Goal: Transaction & Acquisition: Purchase product/service

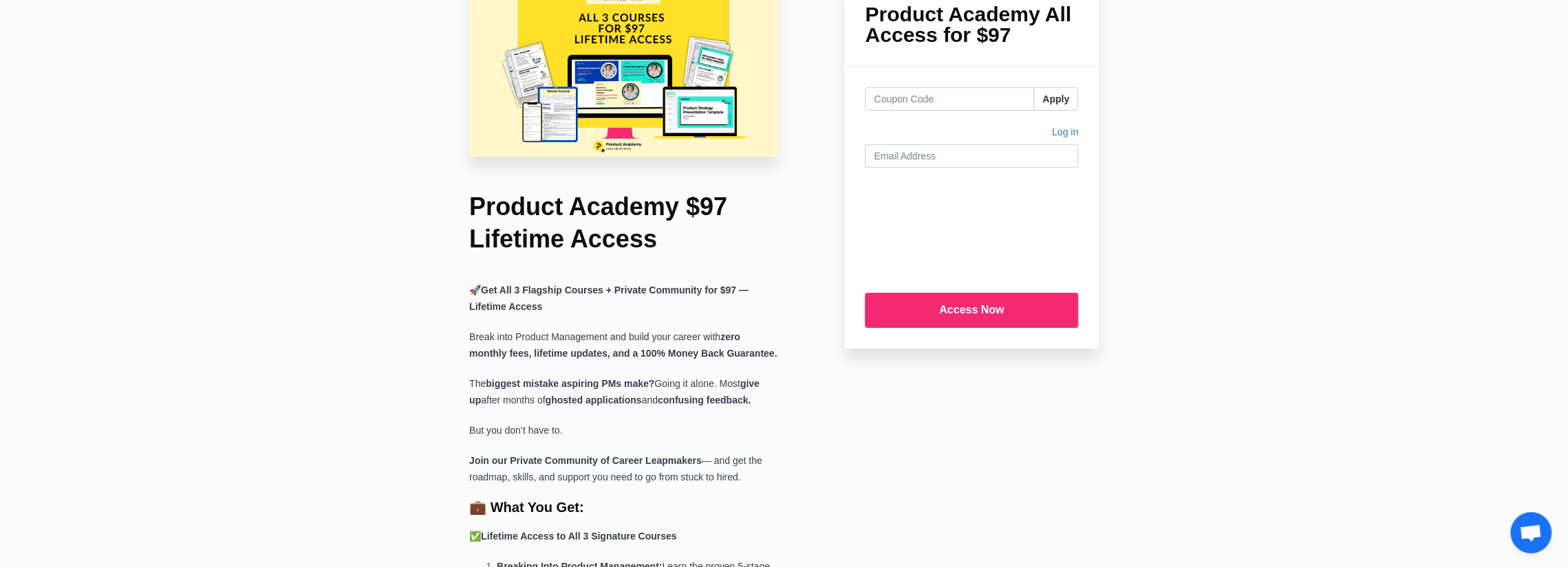
scroll to position [69, 0]
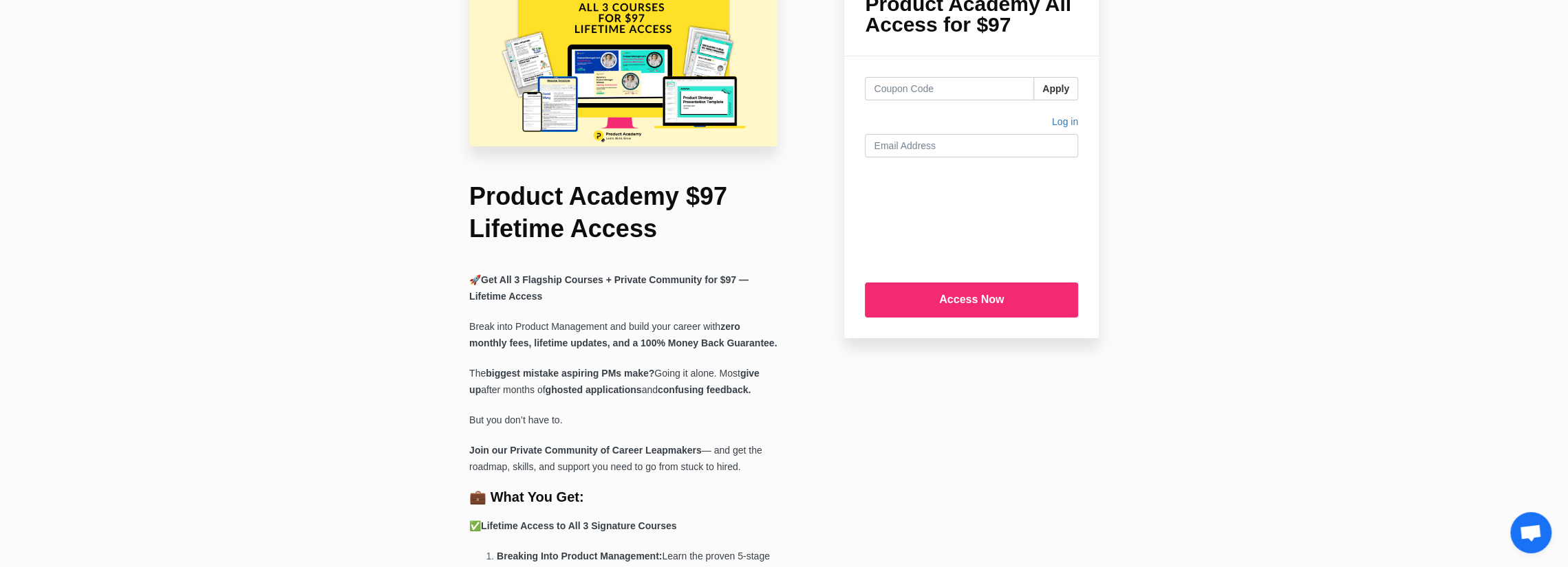
click at [525, 207] on h1 "Product Academy $97 Lifetime Access" at bounding box center [623, 213] width 308 height 65
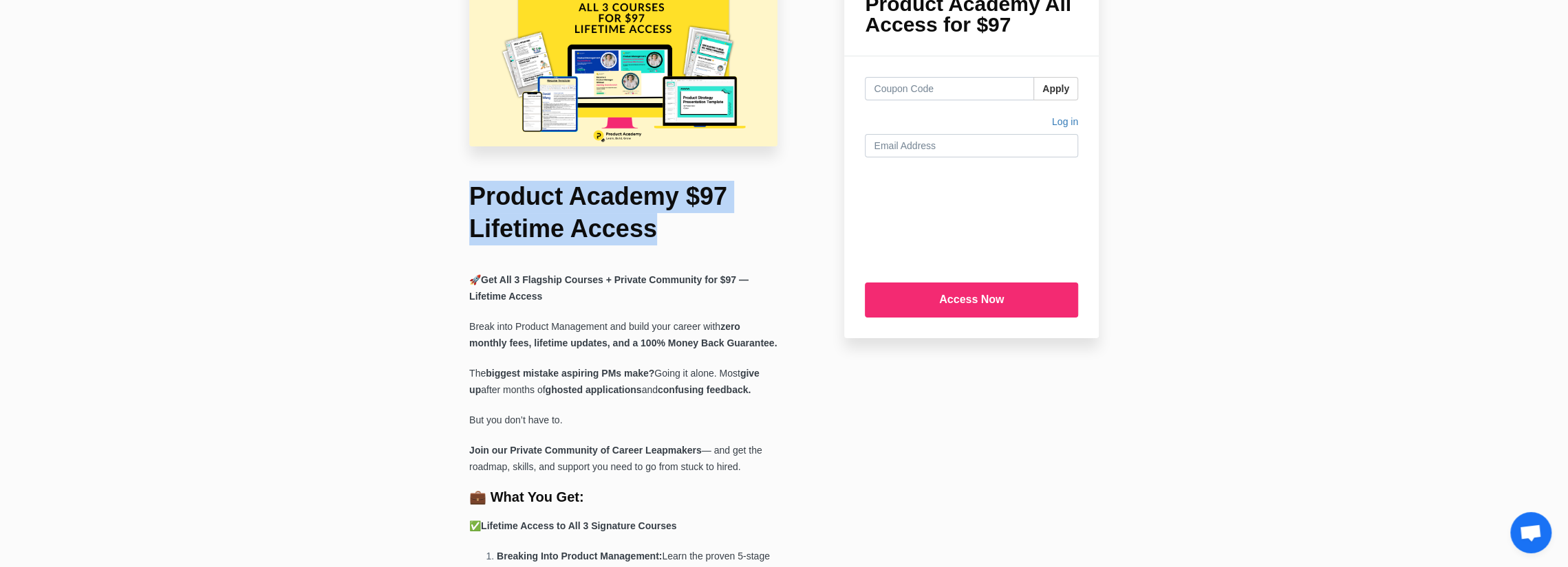
click at [525, 207] on h1 "Product Academy $97 Lifetime Access" at bounding box center [623, 213] width 308 height 65
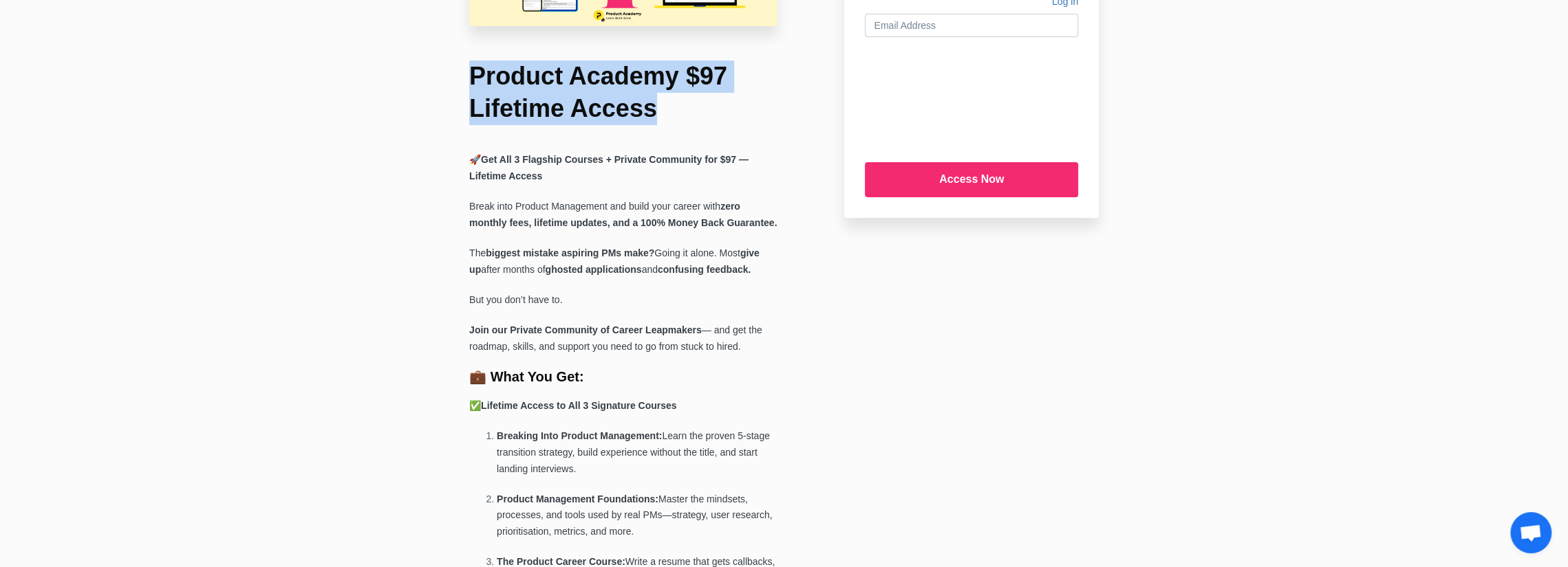
scroll to position [207, 0]
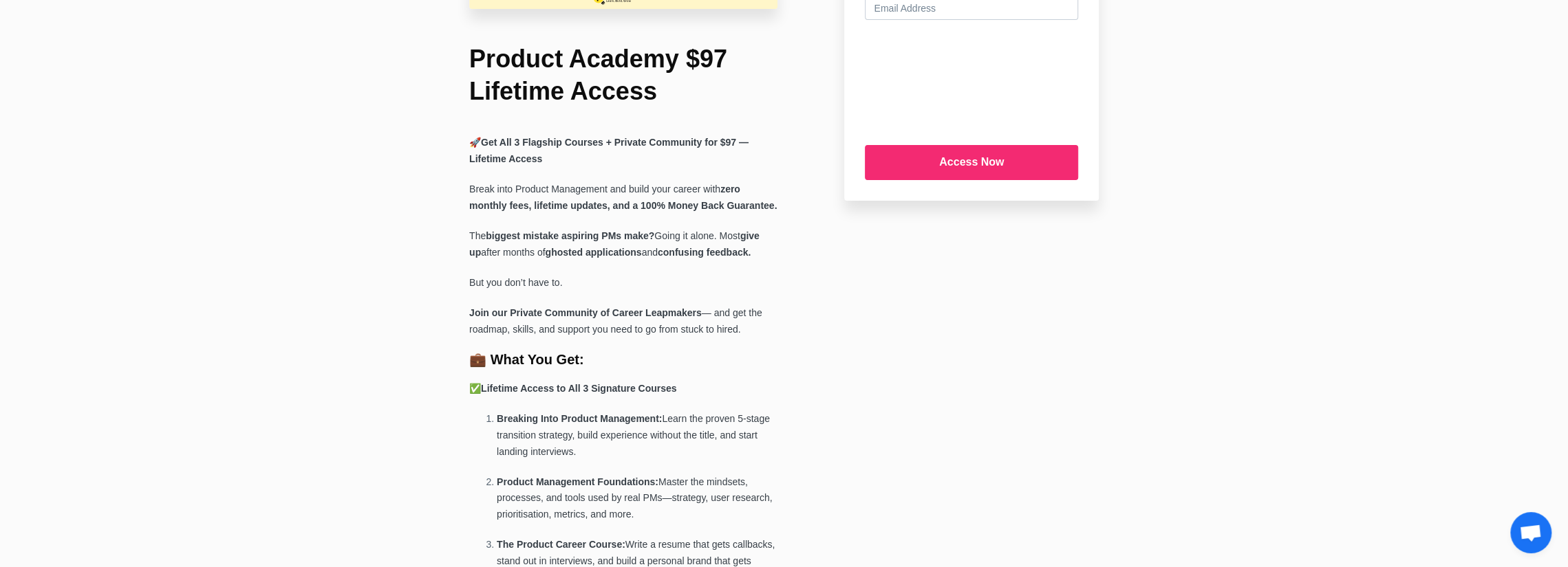
click at [506, 193] on p "Break into Product Management and build your career with zero monthly fees, lif…" at bounding box center [623, 197] width 308 height 33
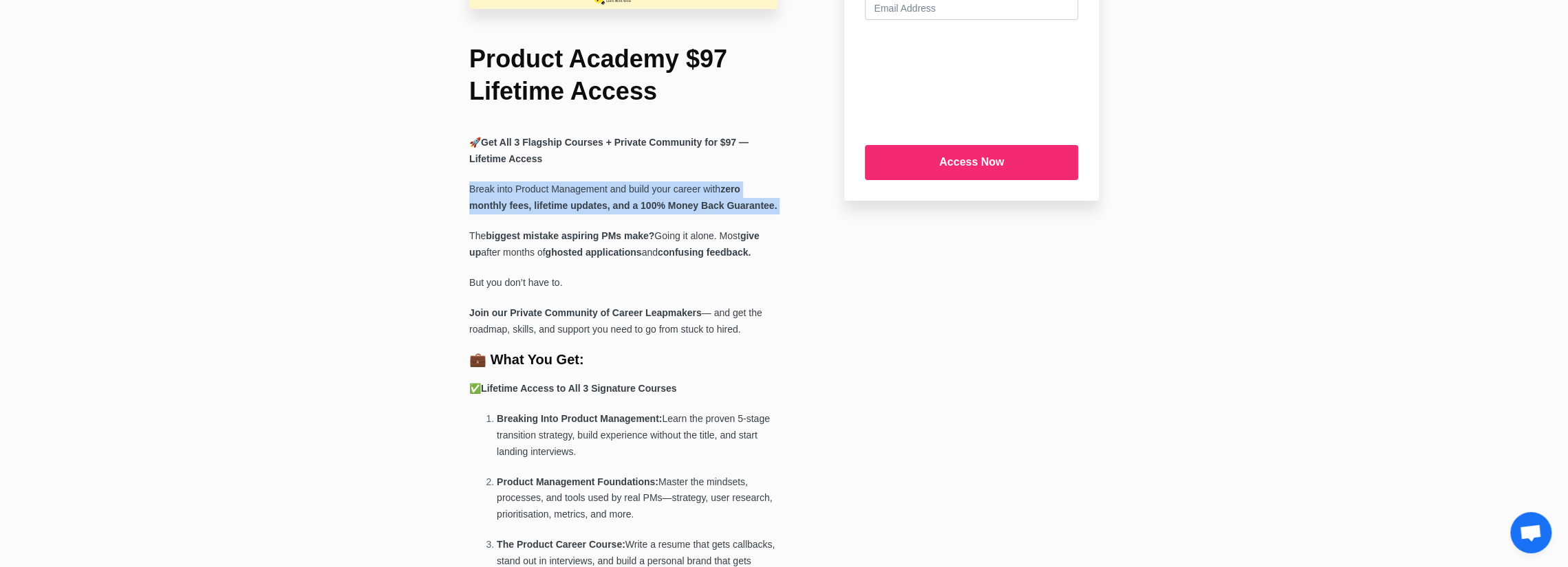
click at [506, 193] on p "Break into Product Management and build your career with zero monthly fees, lif…" at bounding box center [623, 197] width 308 height 33
click at [512, 200] on strong "zero monthly fees, lifetime updates, and a 100% Money Back Guarantee." at bounding box center [622, 197] width 307 height 27
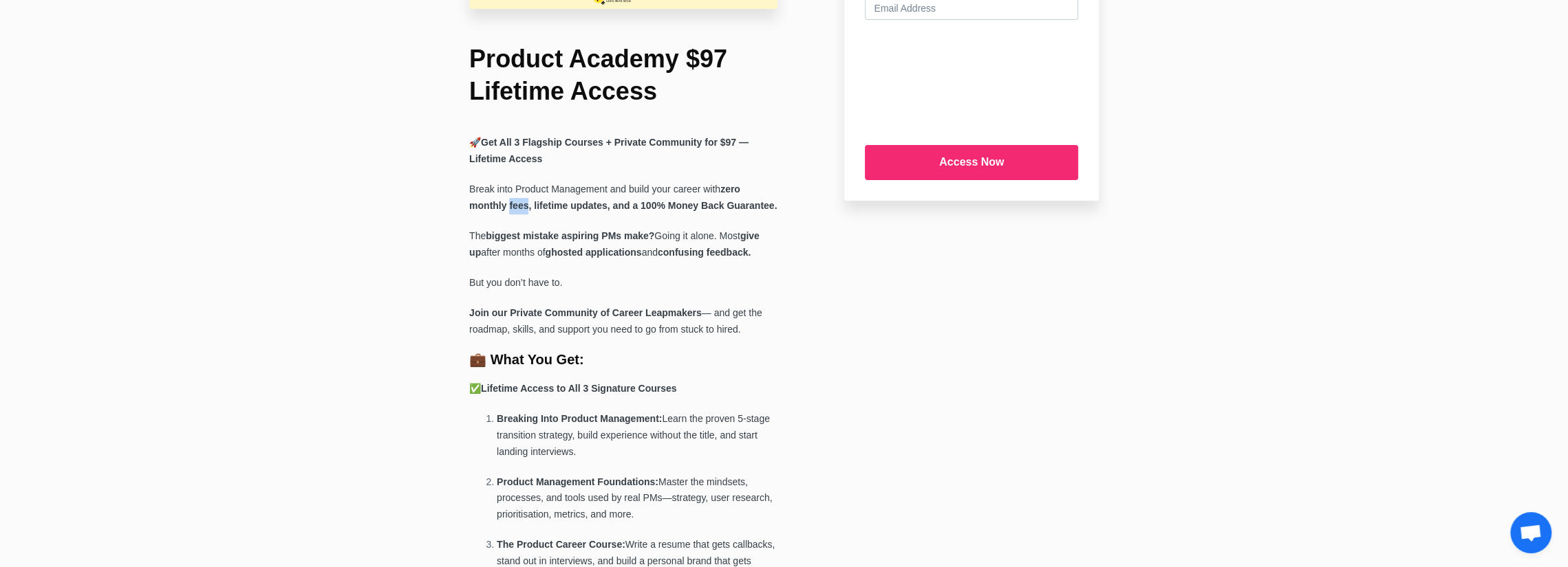
click at [512, 200] on strong "zero monthly fees, lifetime updates, and a 100% Money Back Guarantee." at bounding box center [622, 197] width 307 height 27
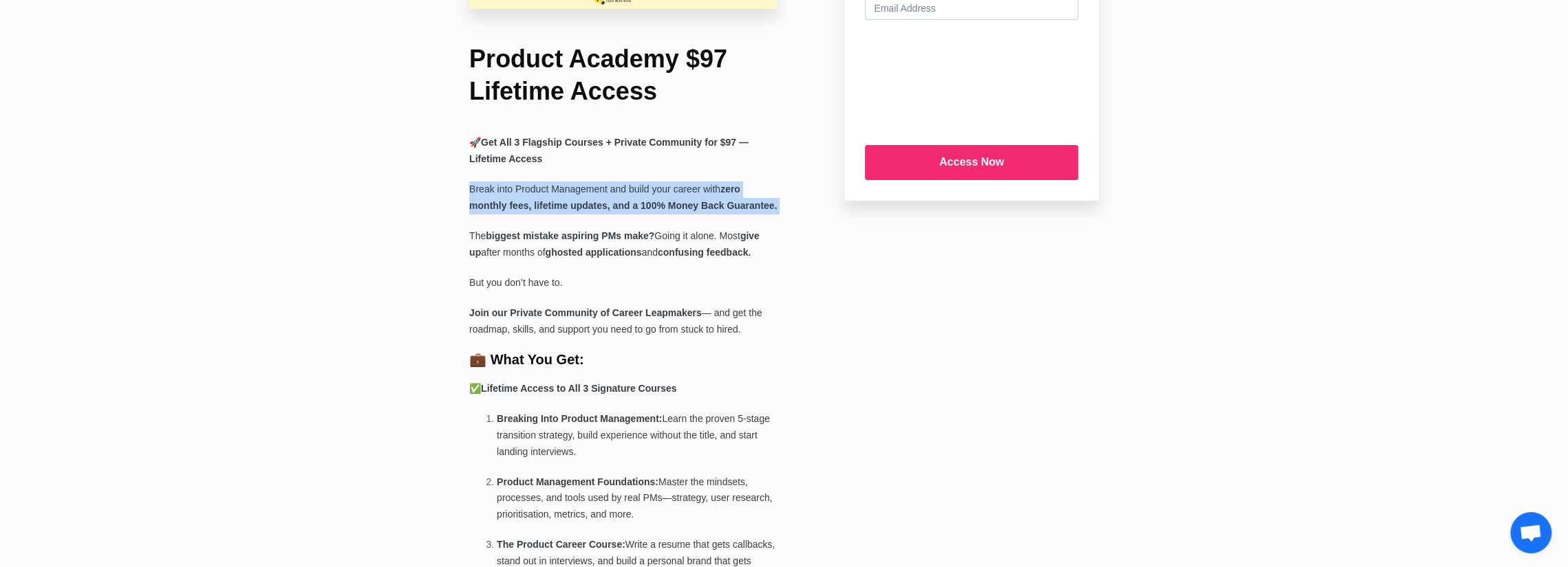
click at [512, 200] on strong "zero monthly fees, lifetime updates, and a 100% Money Back Guarantee." at bounding box center [622, 197] width 307 height 27
click at [529, 193] on p "Break into Product Management and build your career with zero monthly fees, lif…" at bounding box center [623, 197] width 308 height 33
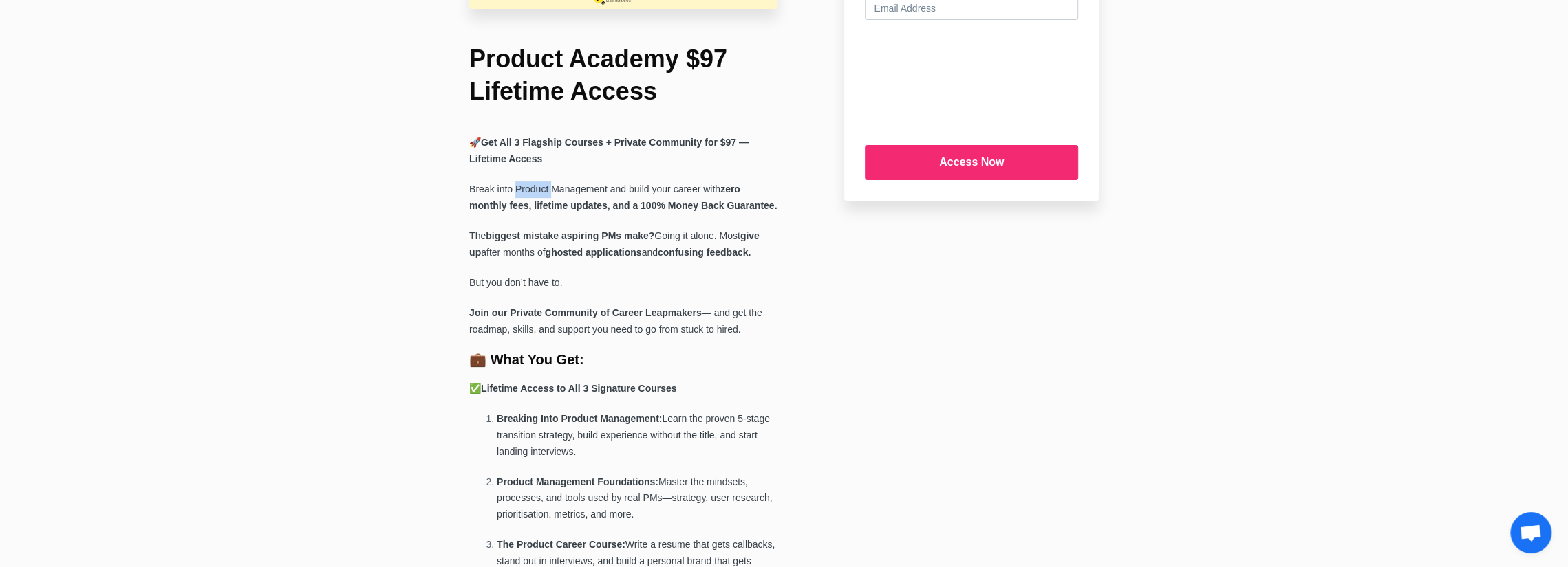
click at [529, 193] on p "Break into Product Management and build your career with zero monthly fees, lif…" at bounding box center [623, 197] width 308 height 33
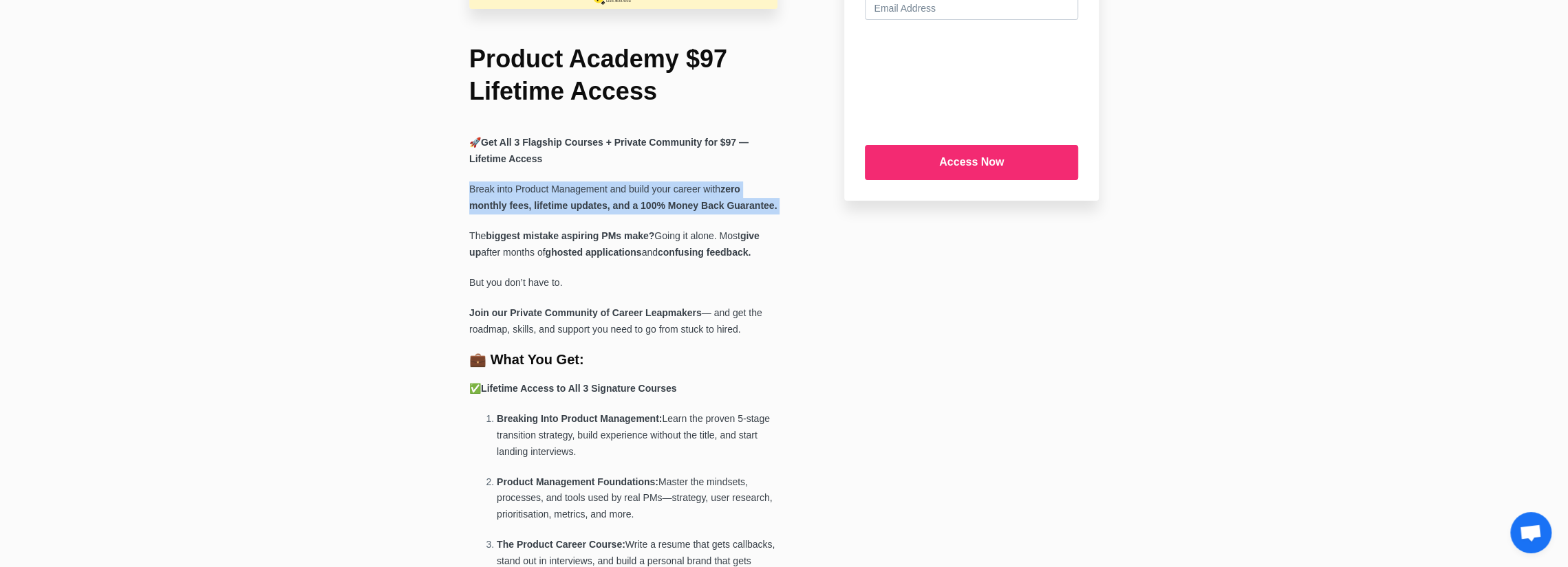
click at [529, 193] on p "Break into Product Management and build your career with zero monthly fees, lif…" at bounding box center [623, 197] width 308 height 33
click at [547, 196] on p "Break into Product Management and build your career with zero monthly fees, lif…" at bounding box center [623, 197] width 308 height 33
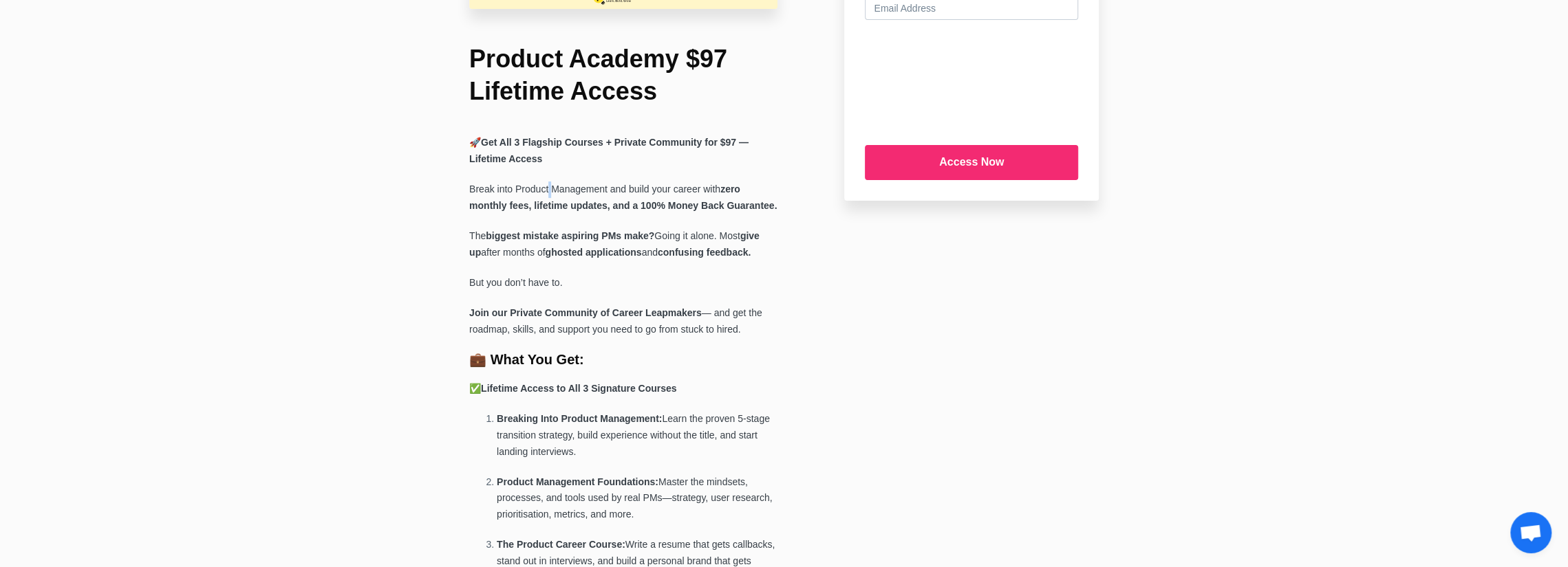
click at [547, 196] on p "Break into Product Management and build your career with zero monthly fees, lif…" at bounding box center [623, 197] width 308 height 33
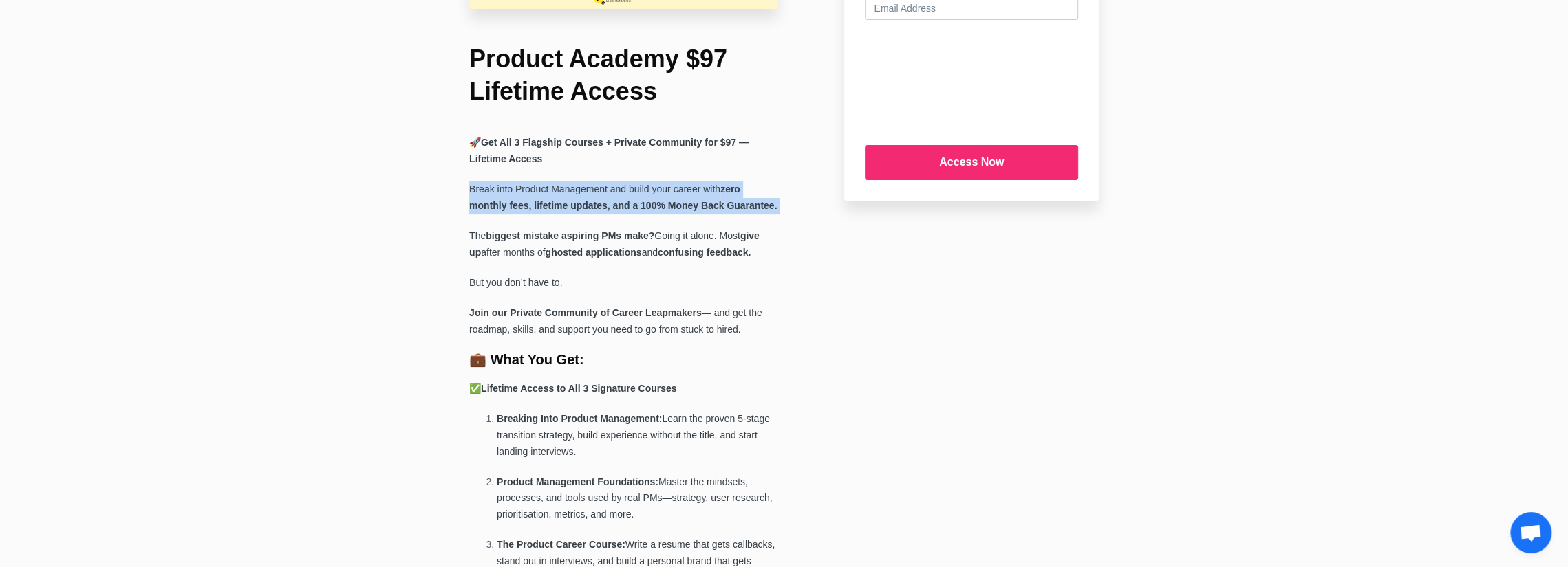
click at [547, 196] on p "Break into Product Management and build your career with zero monthly fees, lif…" at bounding box center [623, 197] width 308 height 33
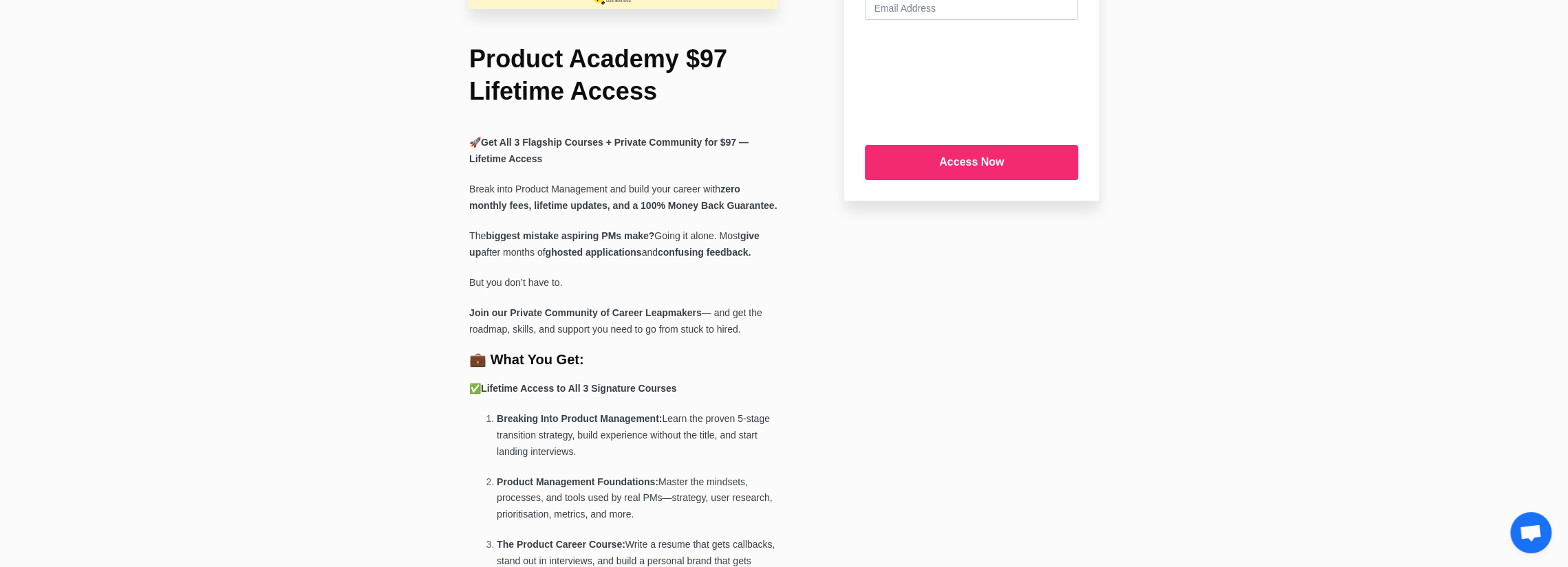
click at [565, 239] on strong "biggest mistake aspiring PMs make?" at bounding box center [570, 236] width 169 height 11
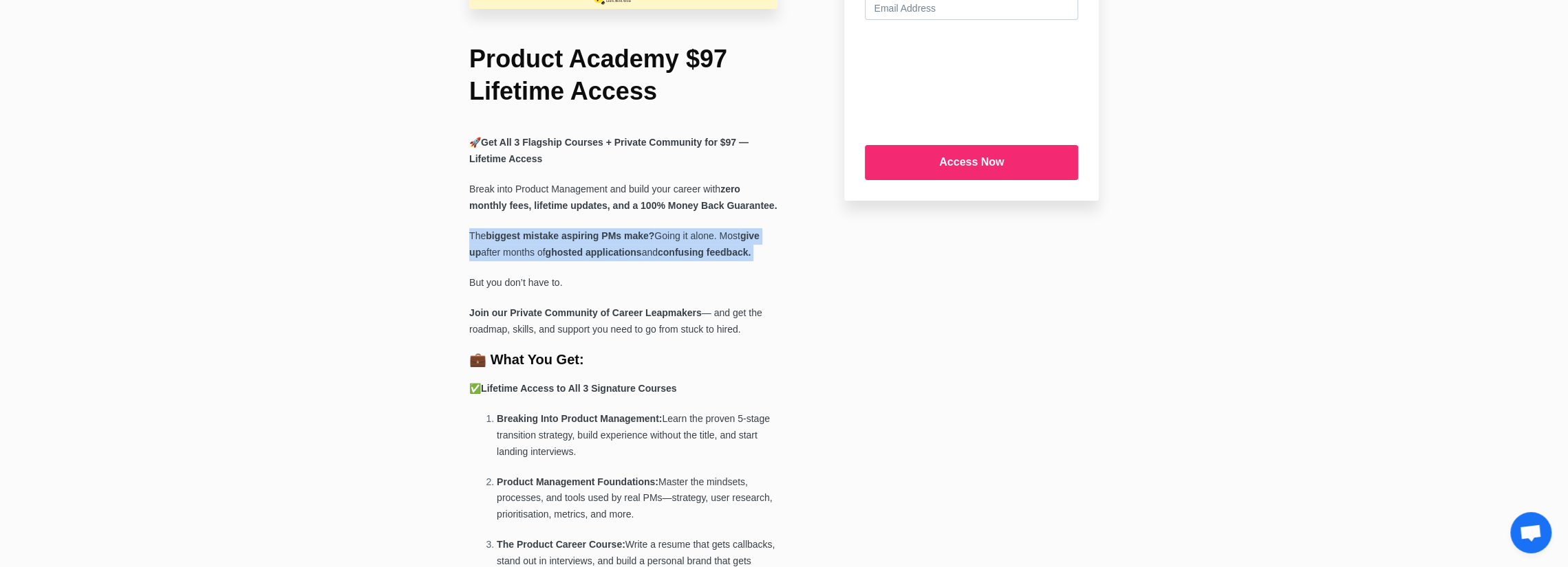
click at [565, 239] on strong "biggest mistake aspiring PMs make?" at bounding box center [570, 236] width 169 height 11
click at [566, 242] on strong "biggest mistake aspiring PMs make?" at bounding box center [570, 236] width 169 height 11
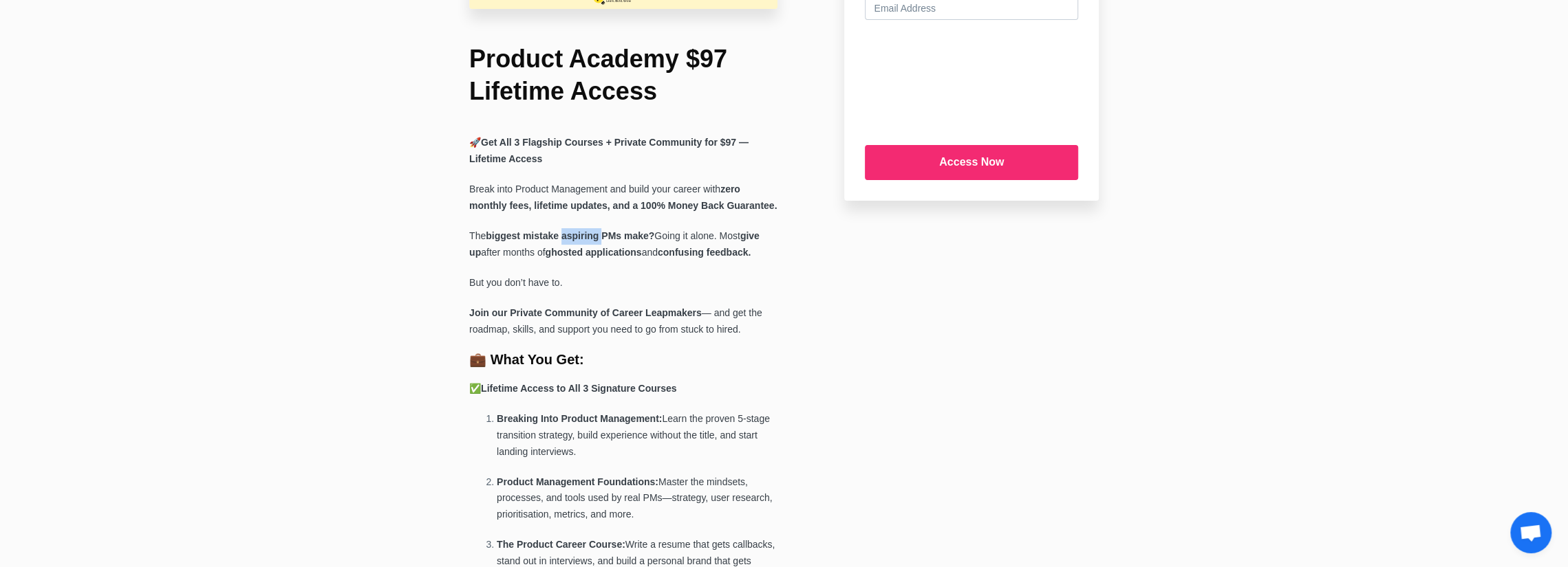
click at [566, 242] on strong "biggest mistake aspiring PMs make?" at bounding box center [570, 236] width 169 height 11
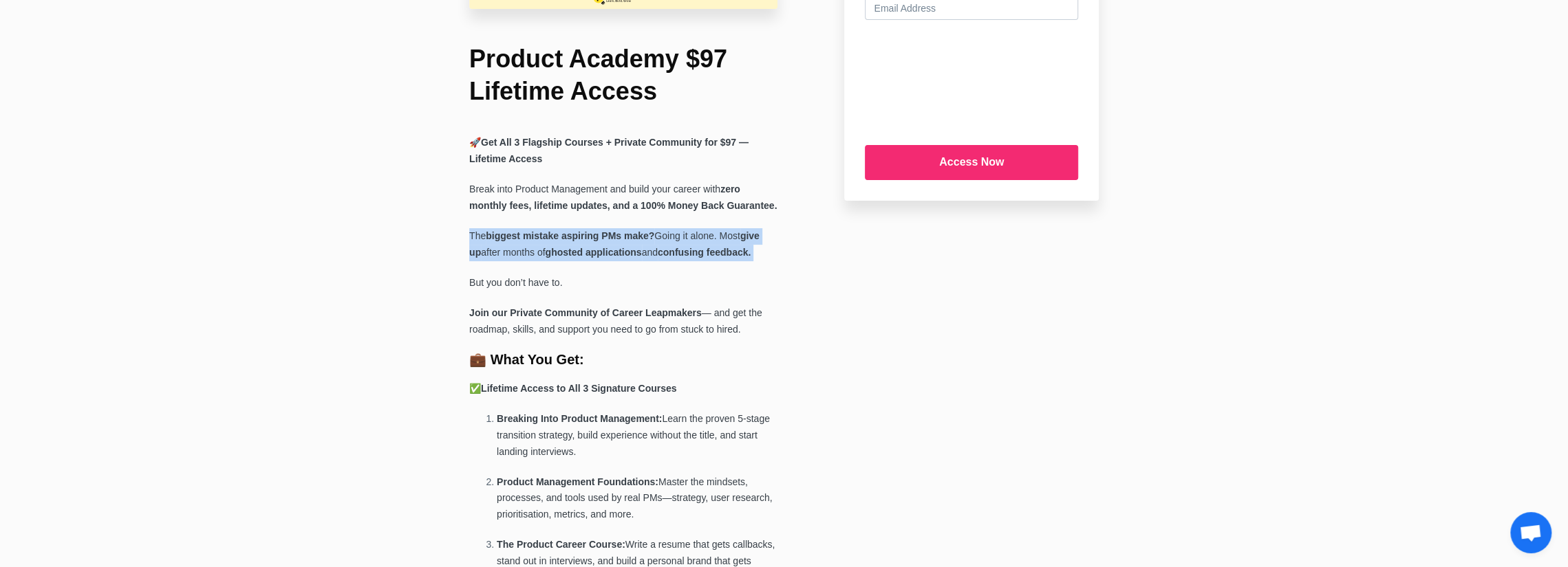
click at [566, 242] on strong "biggest mistake aspiring PMs make?" at bounding box center [570, 236] width 169 height 11
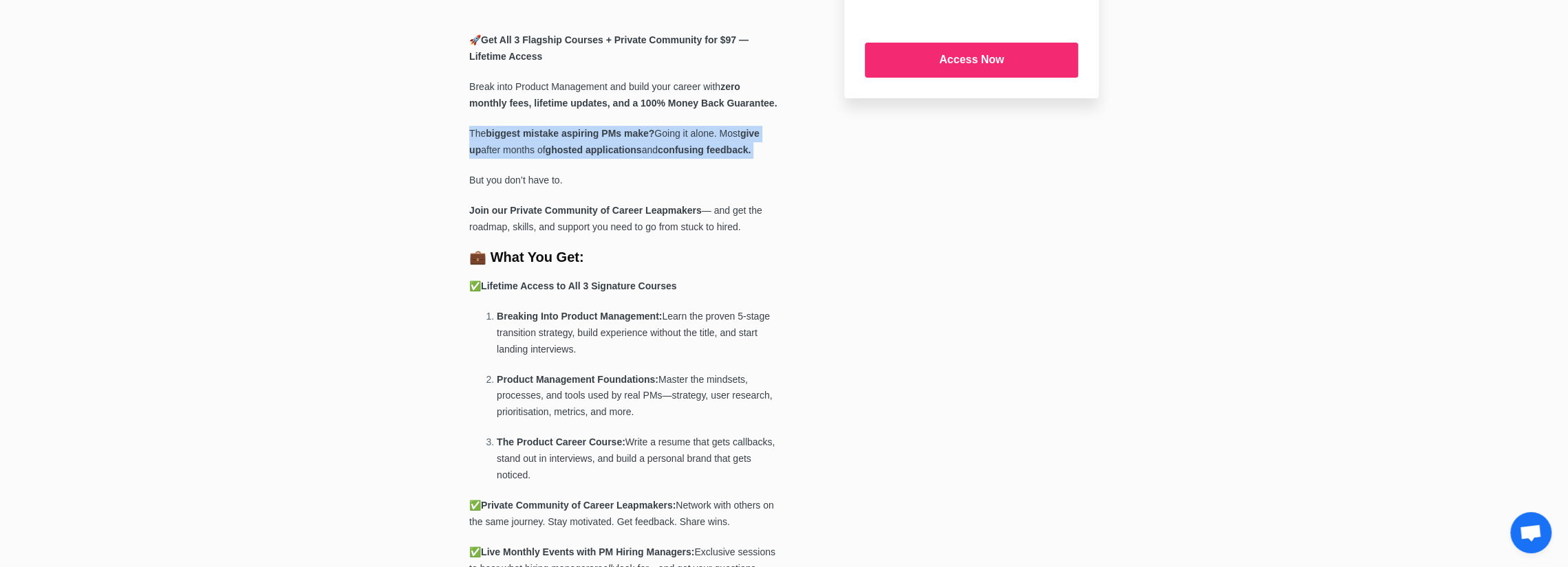
scroll to position [344, 0]
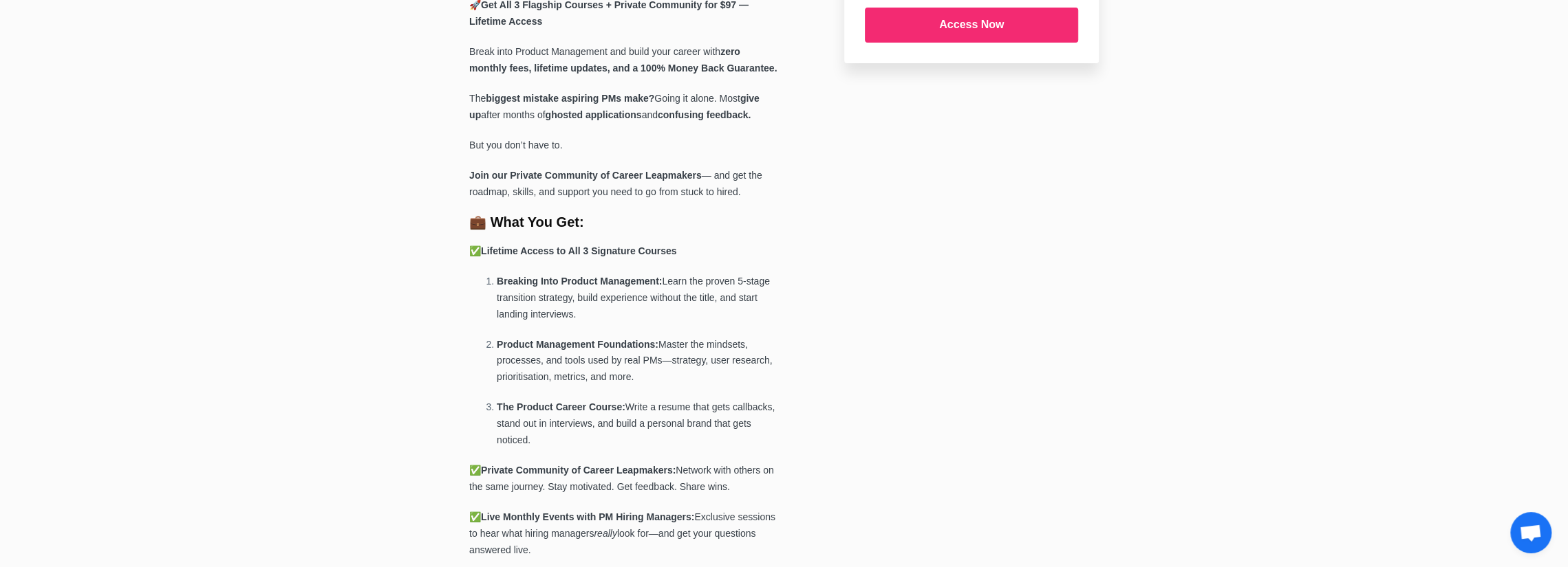
click at [515, 252] on b "Lifetime Access to All 3 Signature Courses" at bounding box center [579, 251] width 196 height 11
click at [527, 281] on b "Breaking Into Product Management:" at bounding box center [579, 281] width 165 height 11
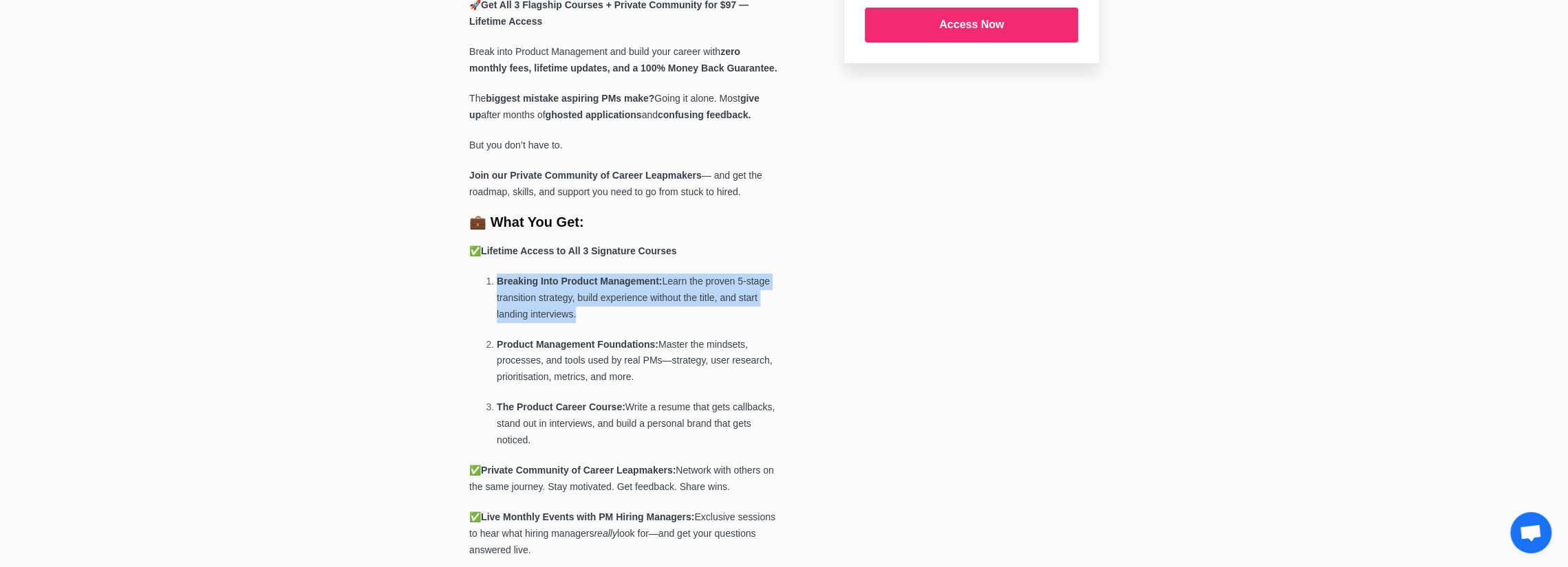
click at [527, 281] on b "Breaking Into Product Management:" at bounding box center [579, 281] width 165 height 11
click at [527, 287] on b "Breaking Into Product Management:" at bounding box center [579, 281] width 165 height 11
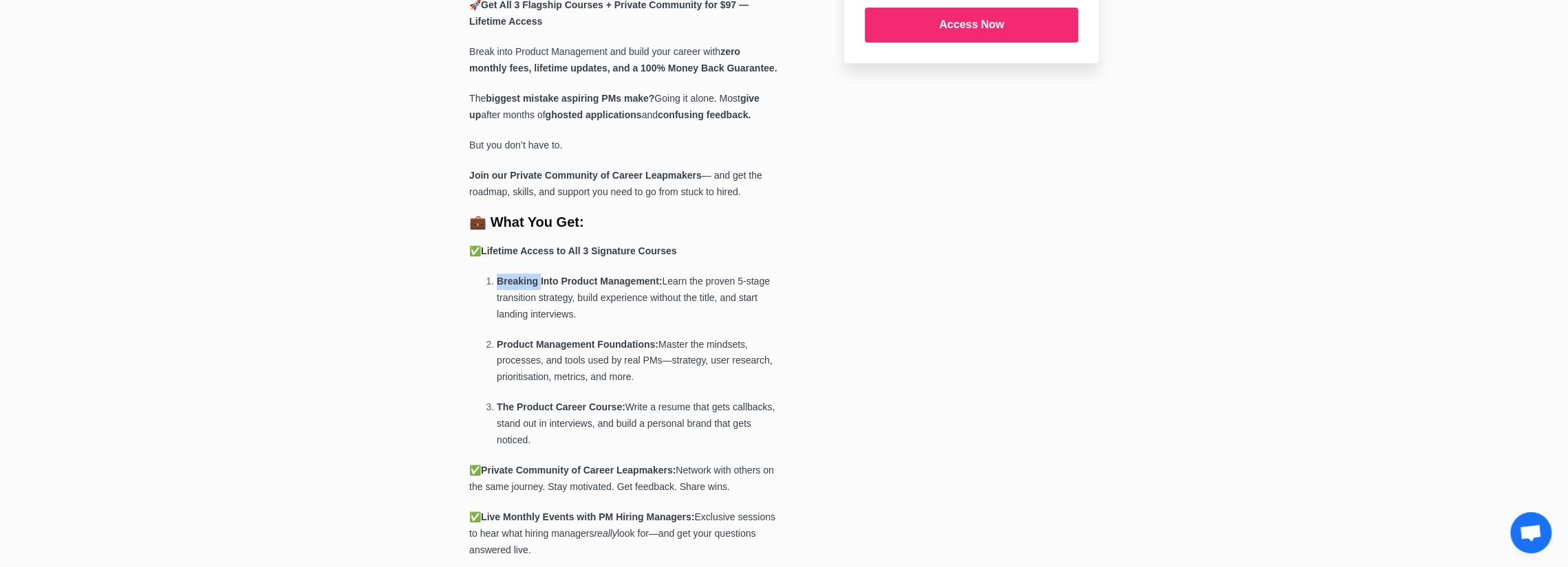
click at [527, 287] on b "Breaking Into Product Management:" at bounding box center [579, 281] width 165 height 11
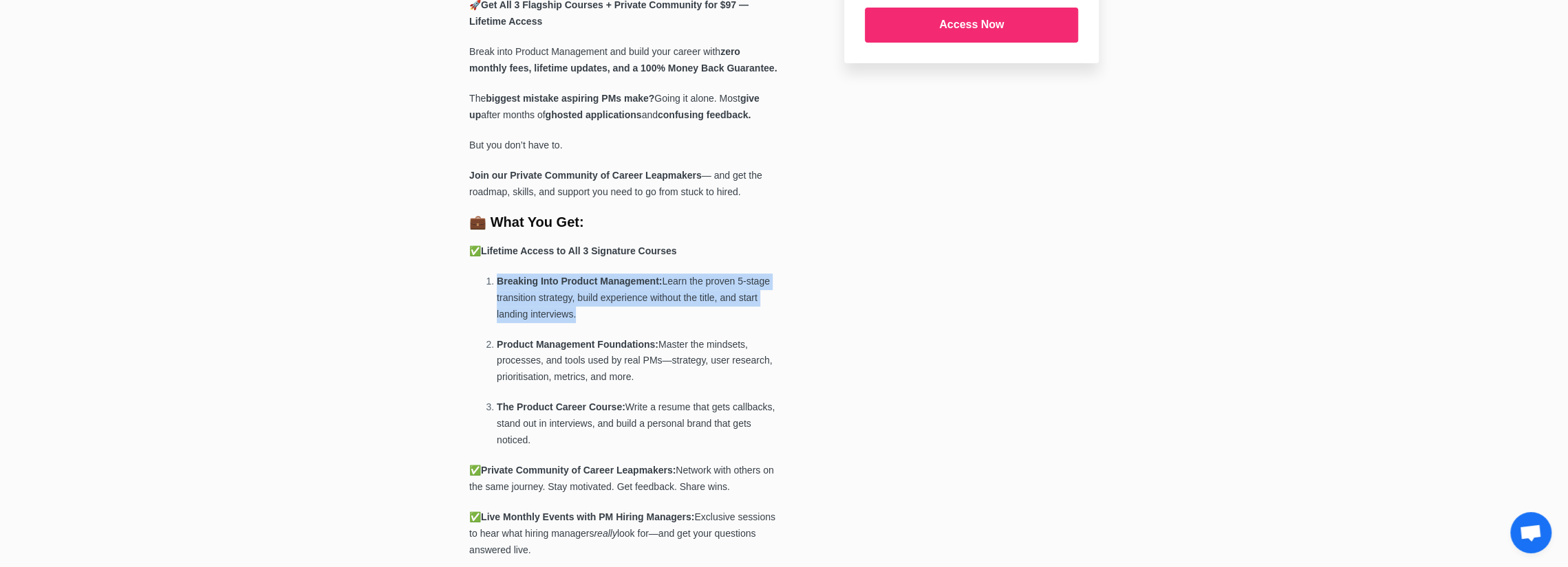
click at [527, 287] on b "Breaking Into Product Management:" at bounding box center [579, 281] width 165 height 11
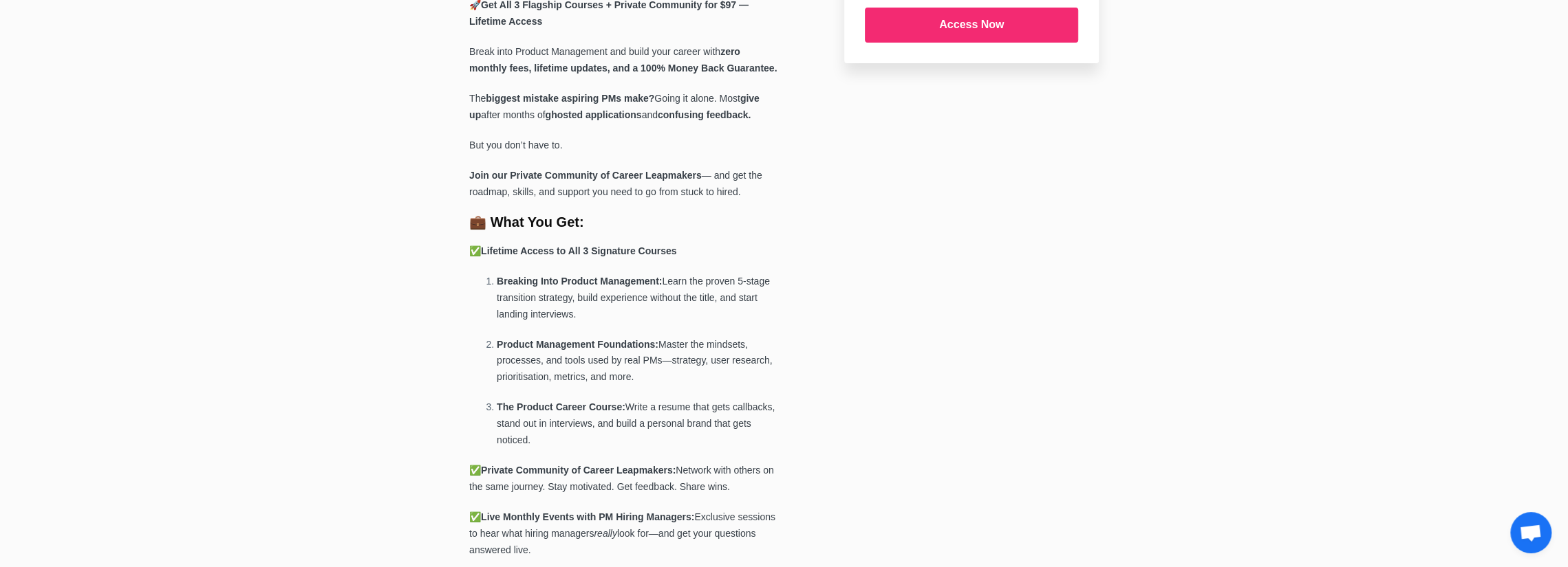
click at [551, 350] on strong "Product Management Foundations:" at bounding box center [578, 344] width 162 height 11
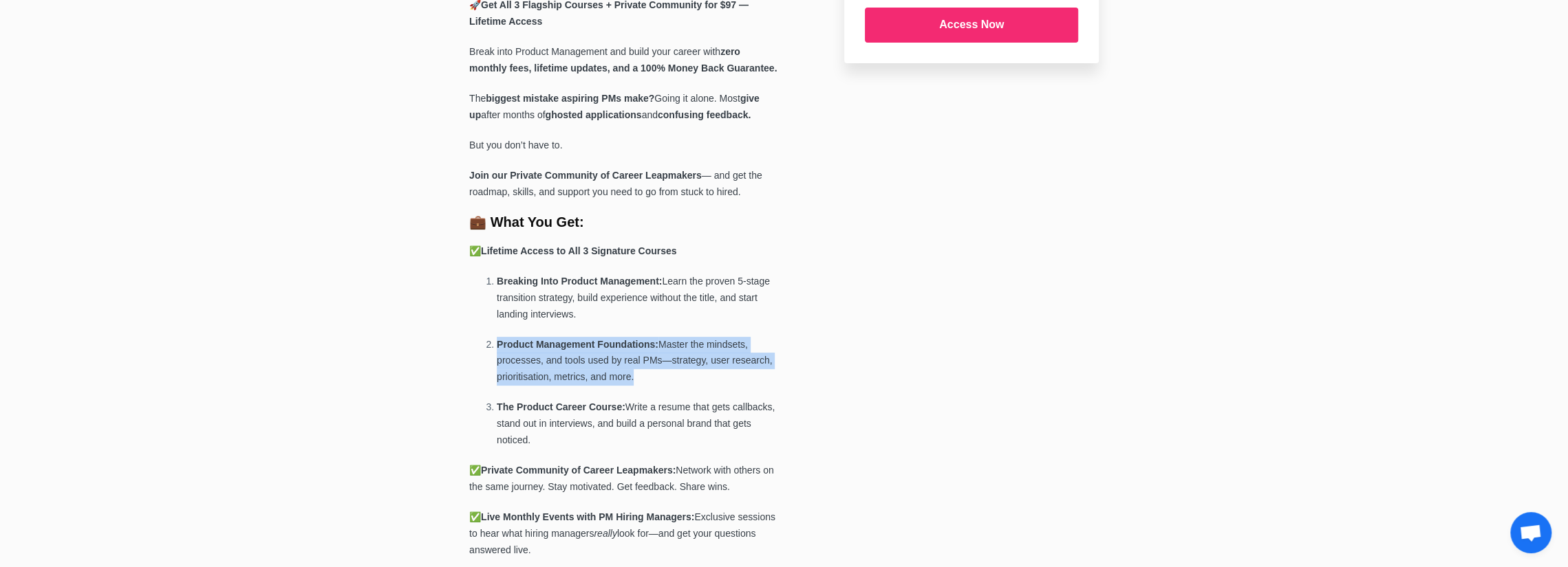
click at [551, 350] on strong "Product Management Foundations:" at bounding box center [578, 344] width 162 height 11
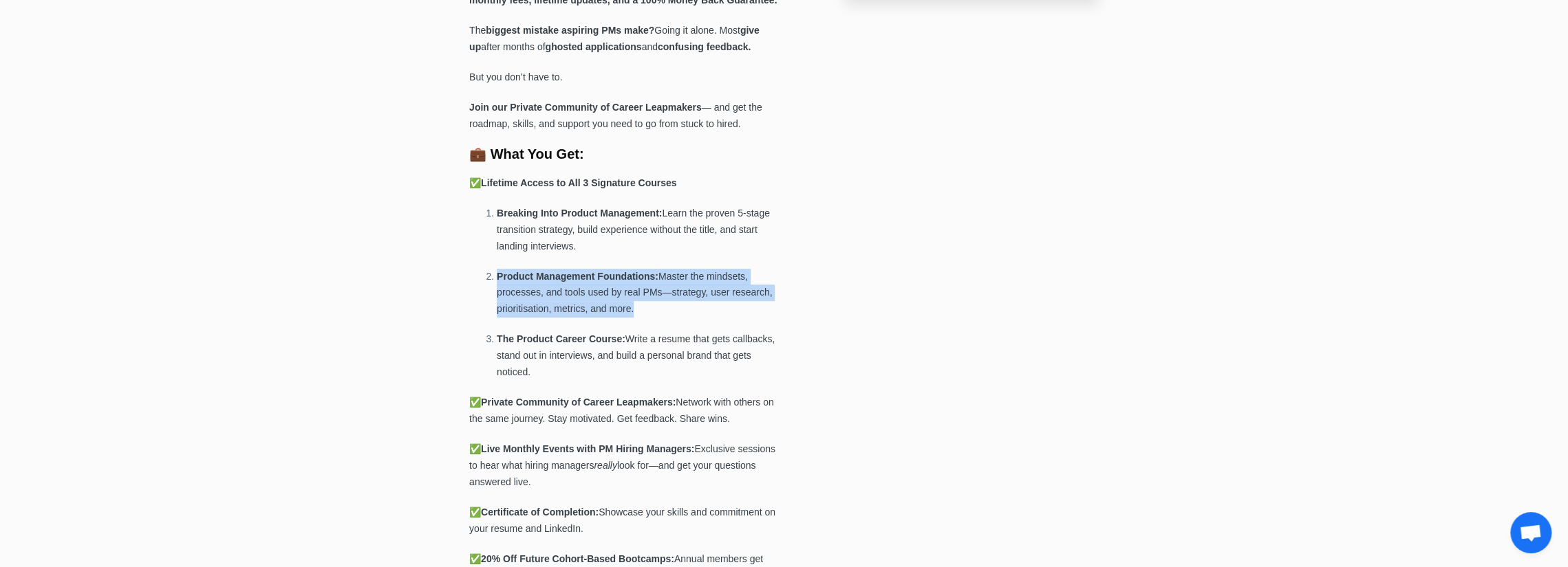
scroll to position [481, 0]
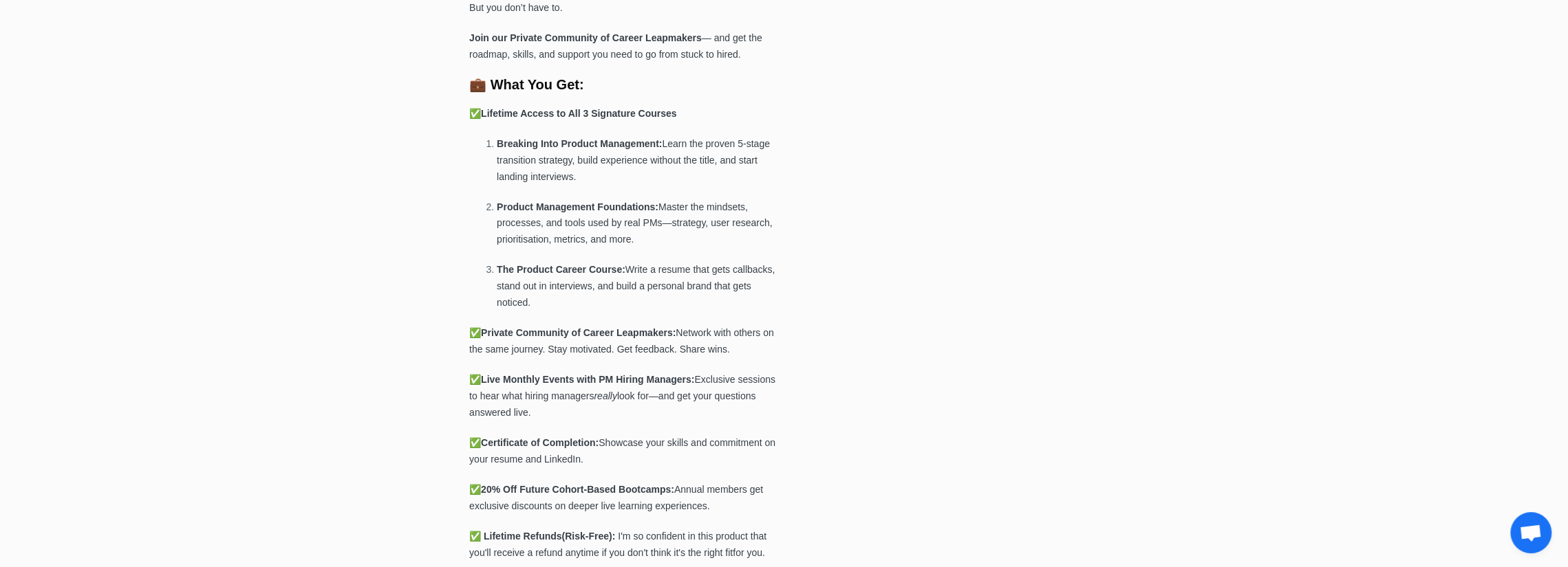
click at [533, 330] on b "Private Community of Career Leapmakers:" at bounding box center [578, 333] width 195 height 11
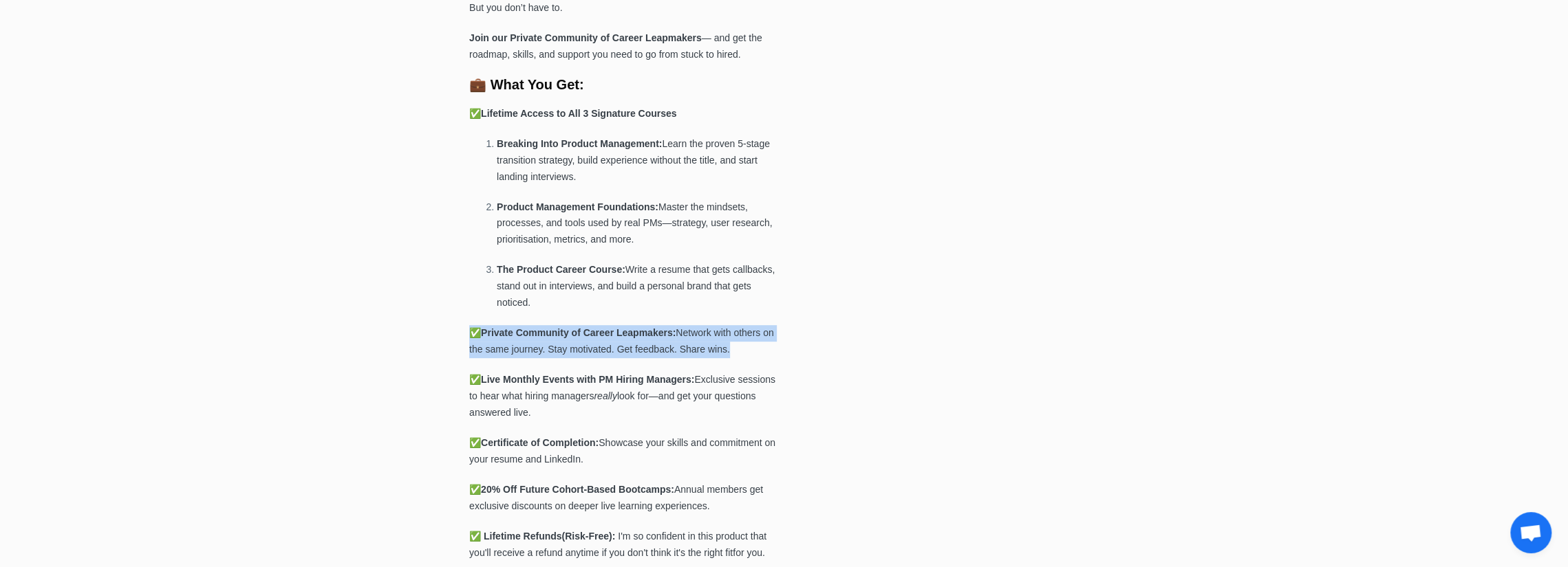
click at [533, 330] on b "Private Community of Career Leapmakers:" at bounding box center [578, 333] width 195 height 11
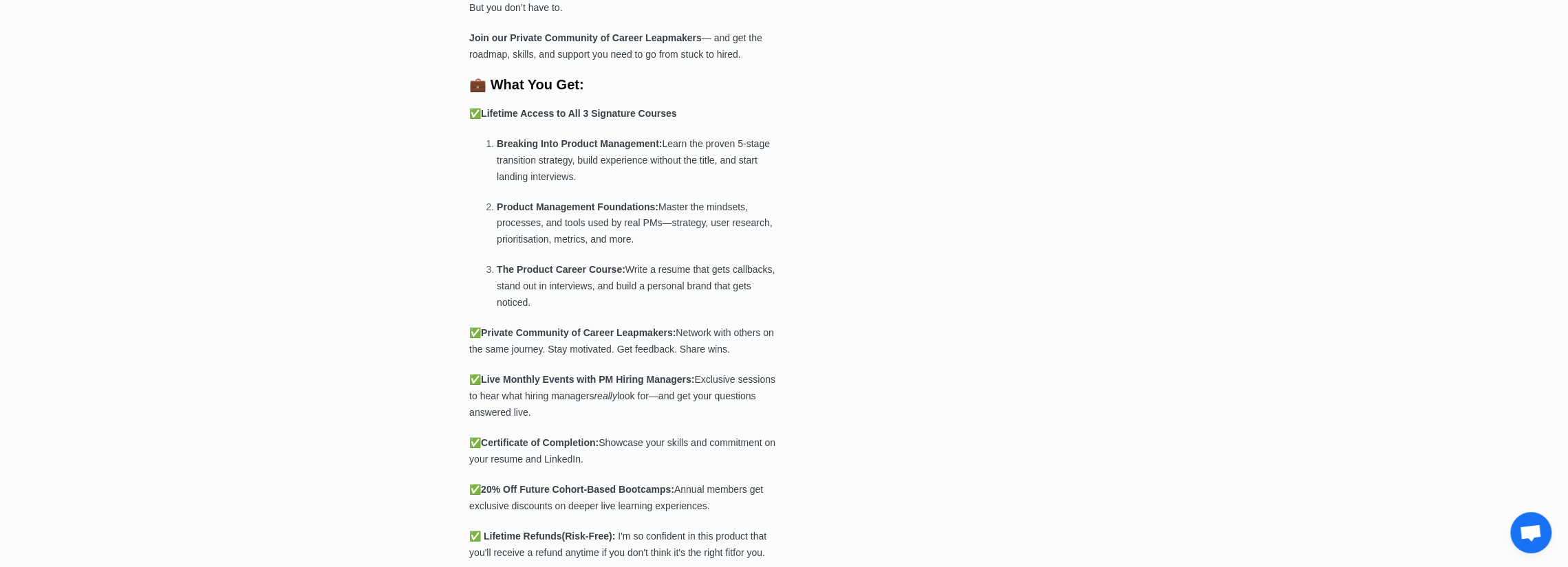
click at [547, 380] on b "Live Monthly Events with PM Hiring Managers:" at bounding box center [587, 379] width 213 height 11
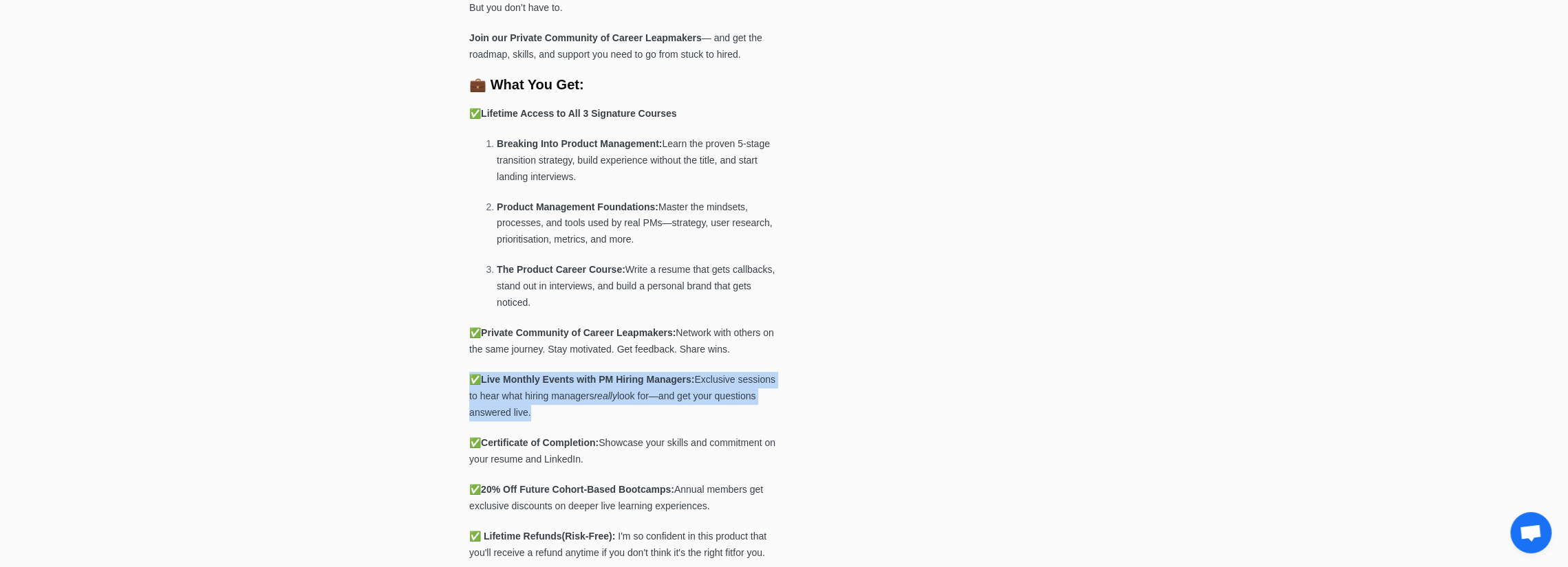
click at [547, 380] on b "Live Monthly Events with PM Hiring Managers:" at bounding box center [587, 379] width 213 height 11
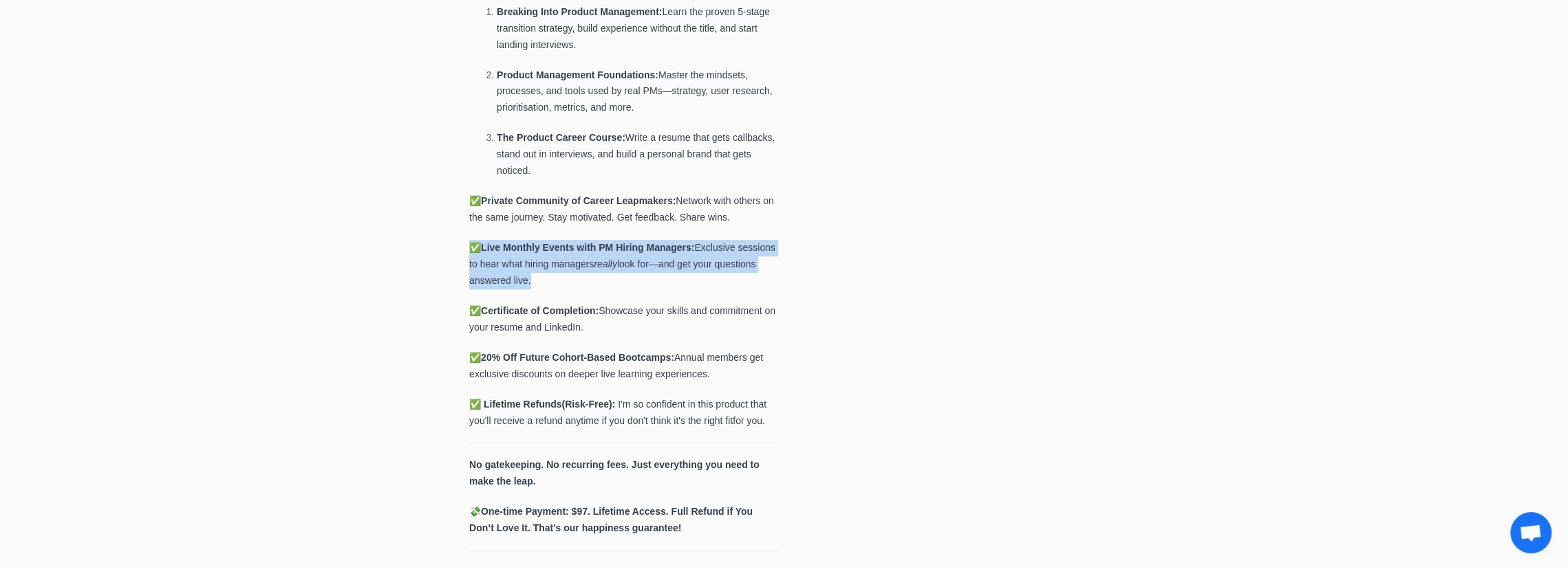
scroll to position [619, 0]
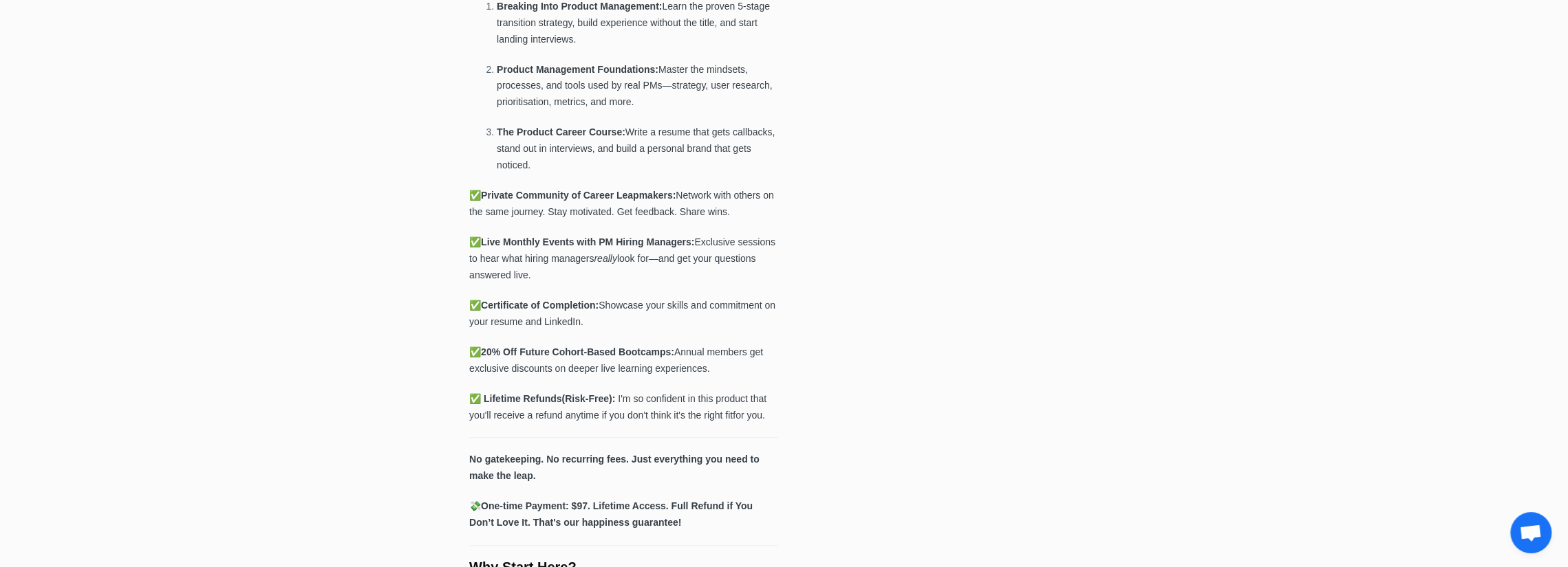
click at [531, 325] on p "✅ Certificate of Completion: Showcase your skills and commitment on your resume…" at bounding box center [623, 314] width 308 height 33
click at [548, 360] on p "✅ 2 0% Off Future Cohort-Based Bootcamps: Annual members get exclusive discount…" at bounding box center [623, 360] width 308 height 33
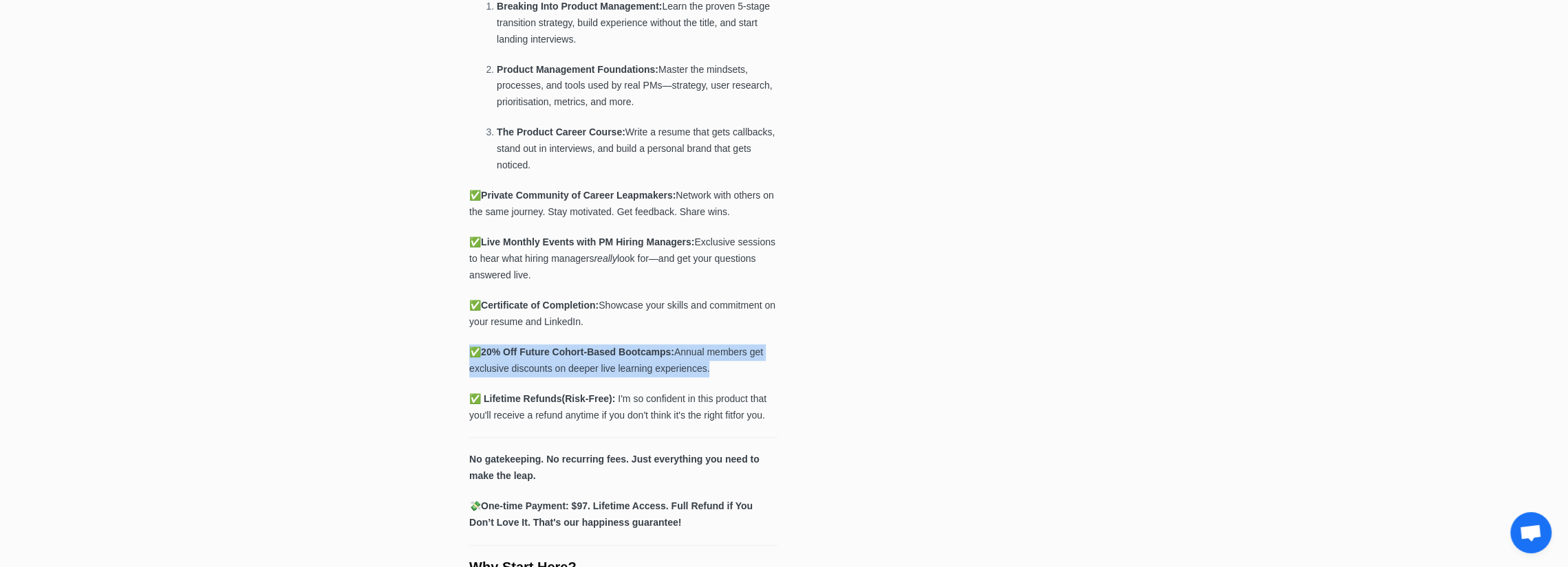
click at [548, 360] on p "✅ 2 0% Off Future Cohort-Based Bootcamps: Annual members get exclusive discount…" at bounding box center [623, 360] width 308 height 33
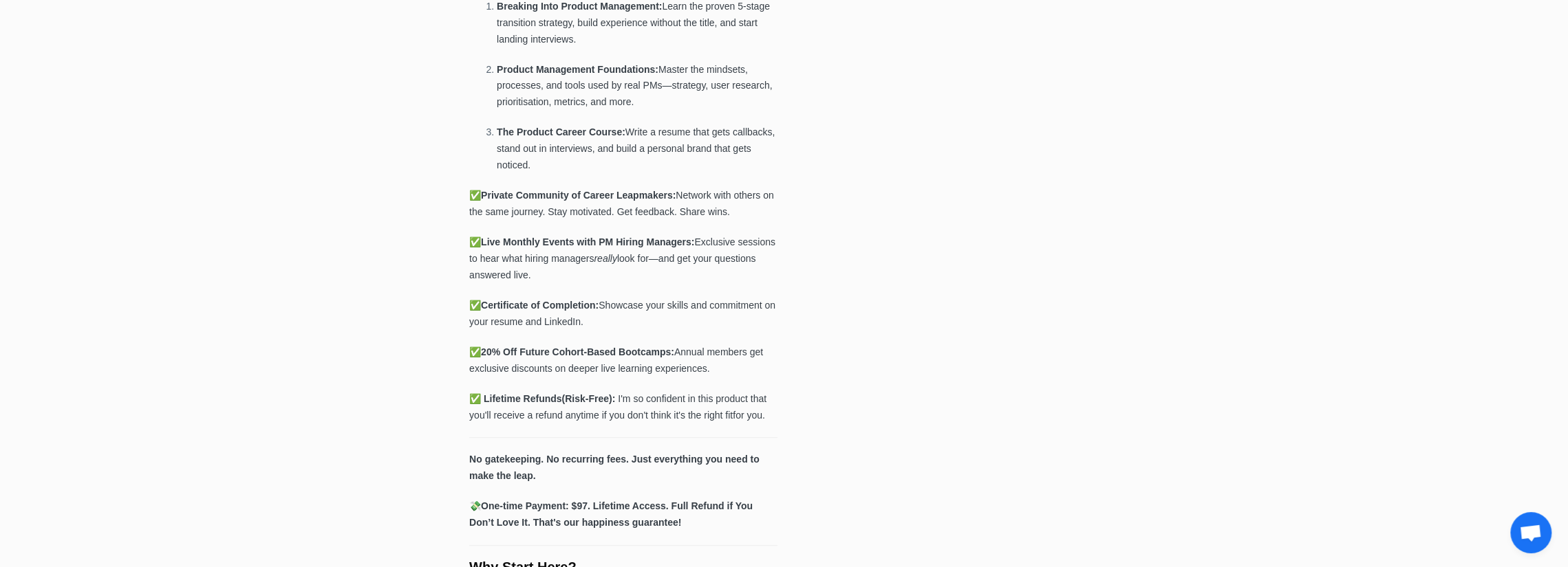
click at [562, 403] on b "(Risk-Free):" at bounding box center [589, 399] width 53 height 11
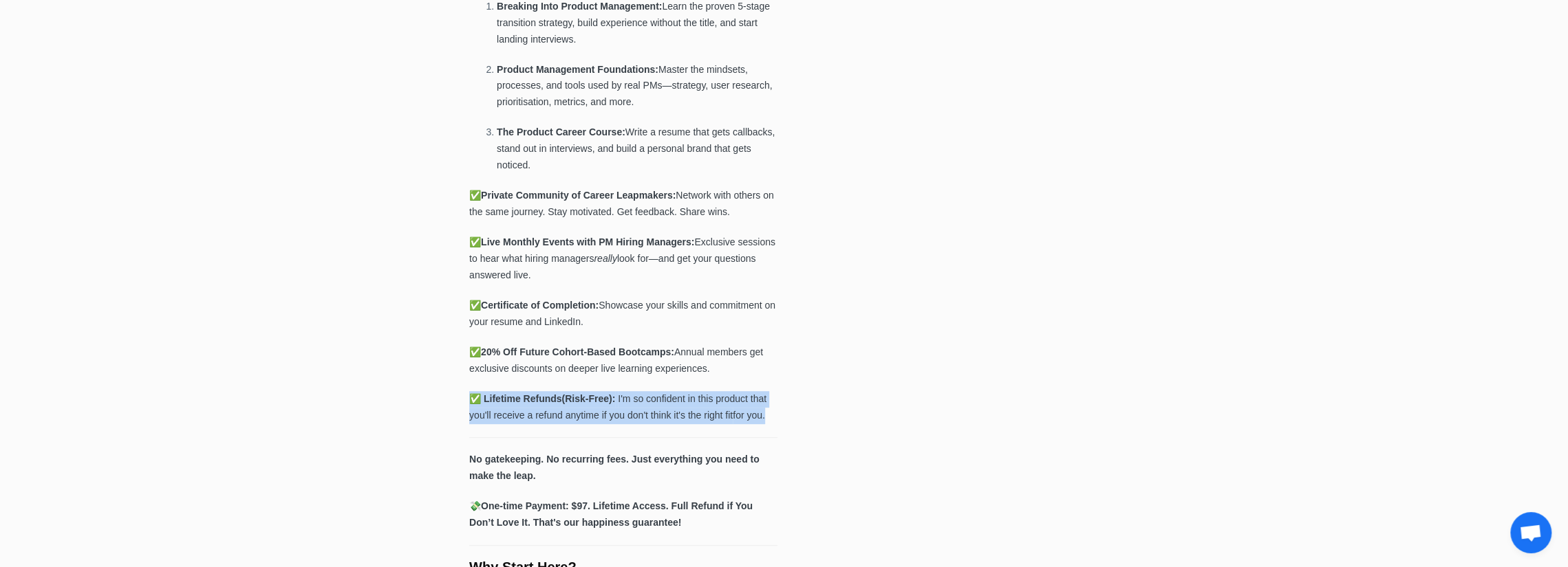
click at [562, 403] on b "(Risk-Free):" at bounding box center [589, 399] width 53 height 11
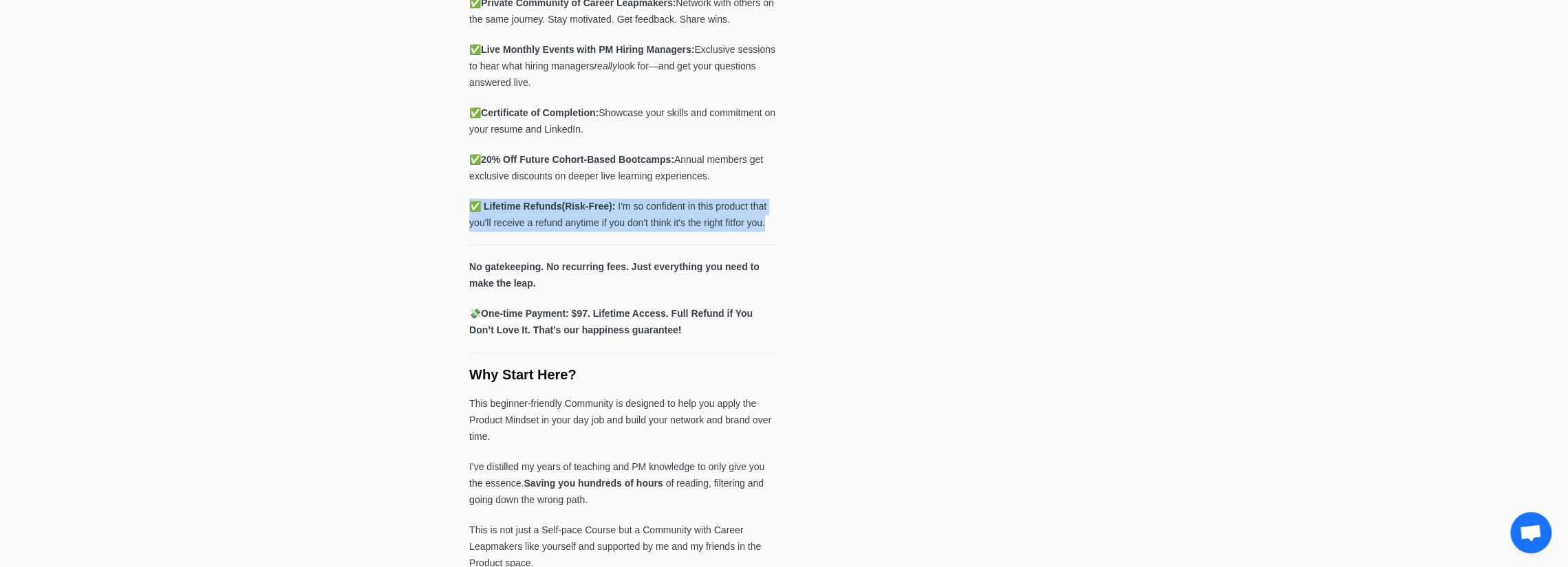
scroll to position [825, 0]
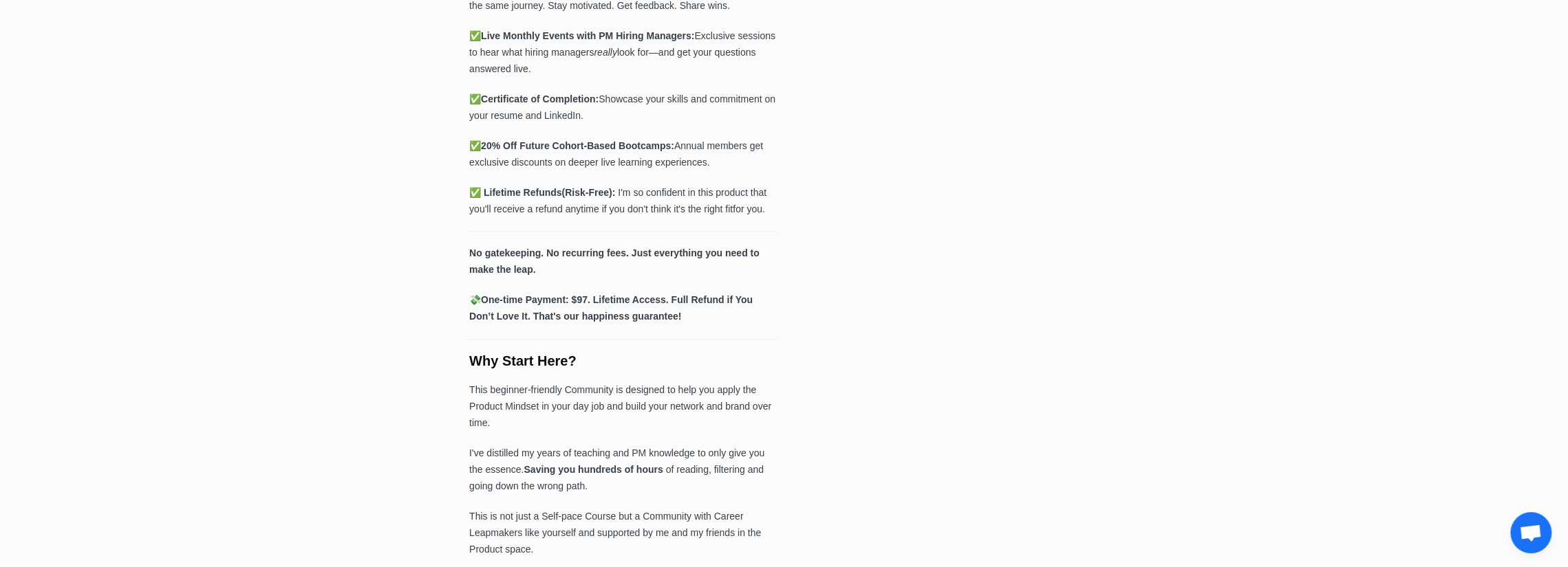
click at [536, 358] on strong "Why Start Here?" at bounding box center [522, 361] width 108 height 15
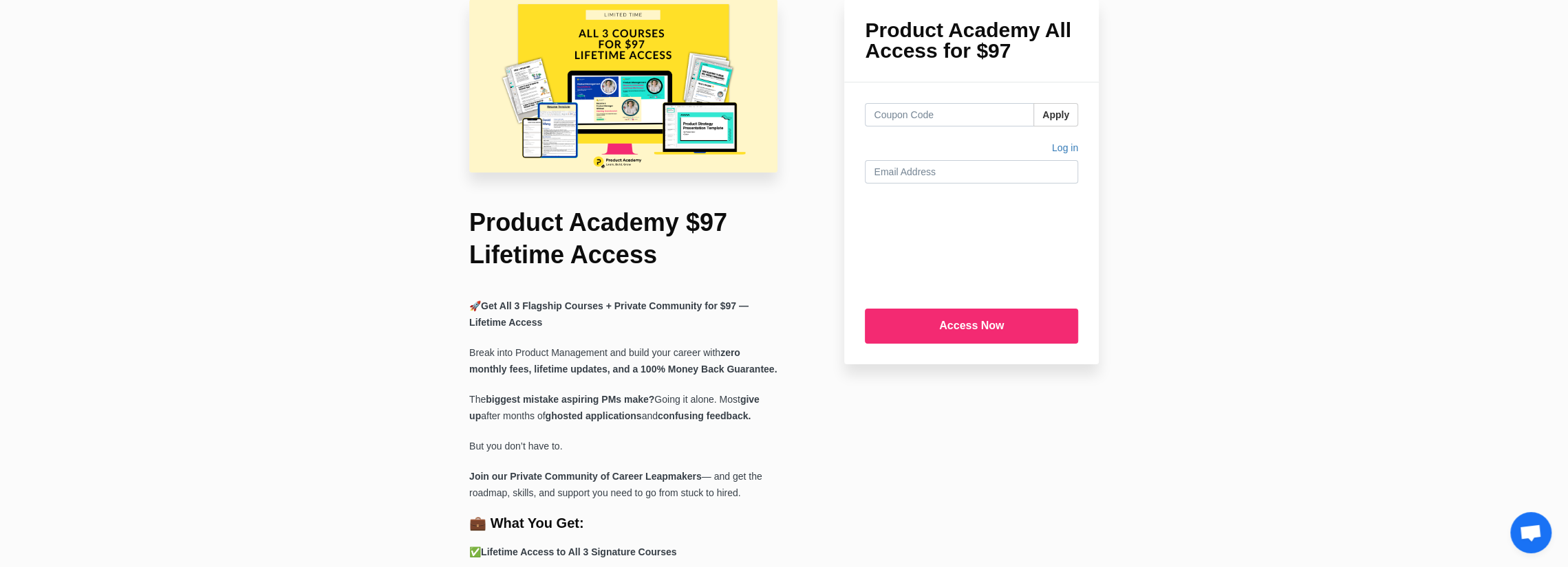
scroll to position [0, 0]
